Goal: Task Accomplishment & Management: Use online tool/utility

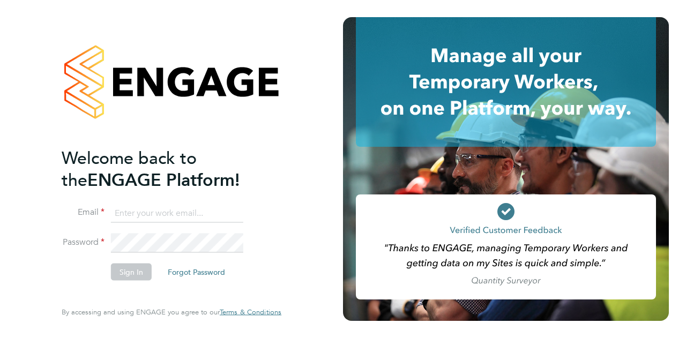
type input "[PERSON_NAME][EMAIL_ADDRESS][PERSON_NAME][PERSON_NAME][DOMAIN_NAME]"
click at [140, 267] on button "Sign In" at bounding box center [131, 271] width 41 height 17
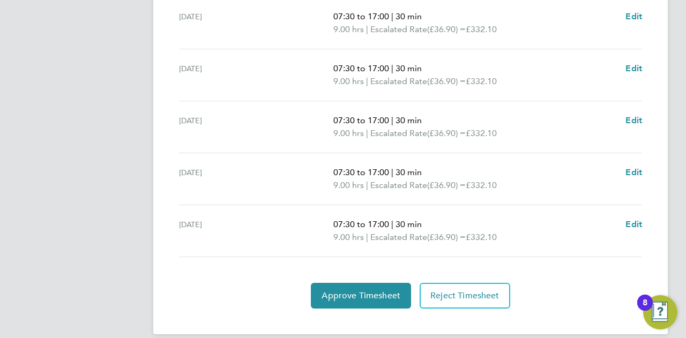
scroll to position [443, 0]
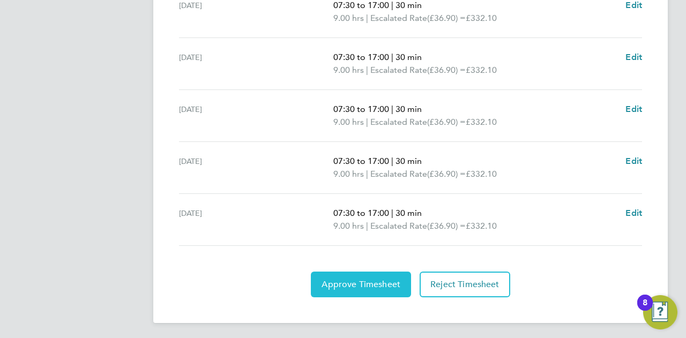
click at [364, 280] on span "Approve Timesheet" at bounding box center [361, 284] width 79 height 11
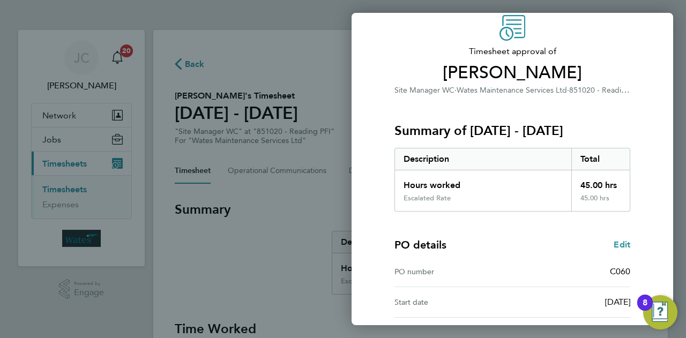
scroll to position [161, 0]
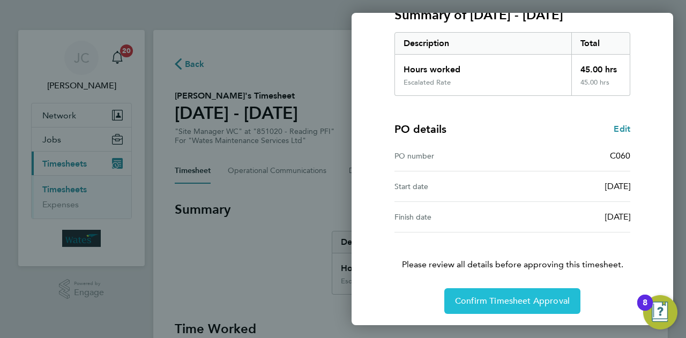
click at [514, 296] on span "Confirm Timesheet Approval" at bounding box center [512, 301] width 115 height 11
